Goal: Find specific page/section: Find specific page/section

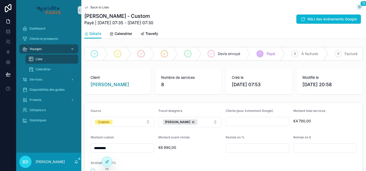
click at [46, 49] on div "Voyages" at bounding box center [48, 49] width 53 height 8
